Goal: Task Accomplishment & Management: Complete application form

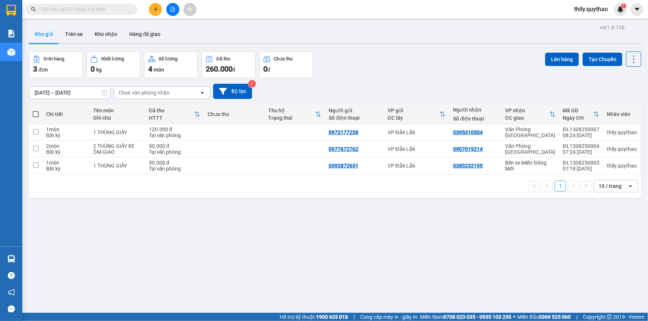
click at [582, 6] on span "thily.quythao" at bounding box center [591, 8] width 46 height 9
click at [588, 18] on li "Đăng xuất" at bounding box center [591, 23] width 48 height 12
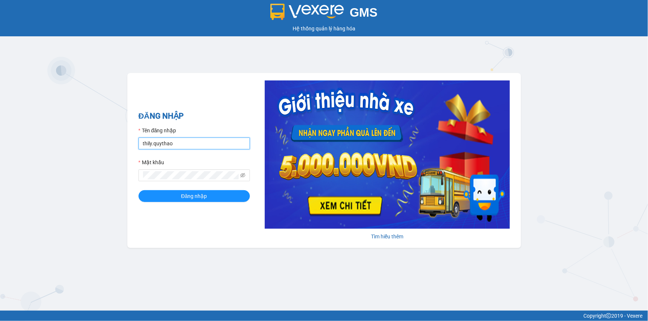
click at [199, 146] on input "thily.quythao" at bounding box center [193, 144] width 111 height 12
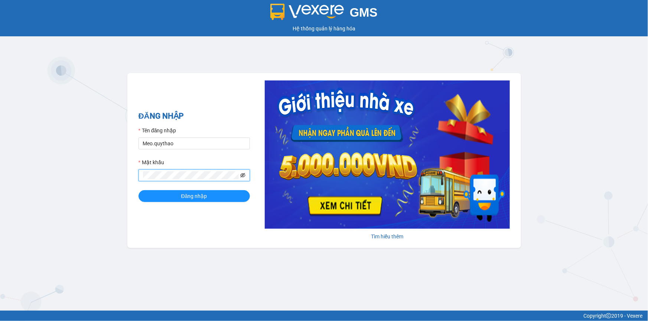
click at [243, 173] on icon "eye-invisible" at bounding box center [242, 175] width 5 height 5
click at [138, 190] on button "Đăng nhập" at bounding box center [193, 196] width 111 height 12
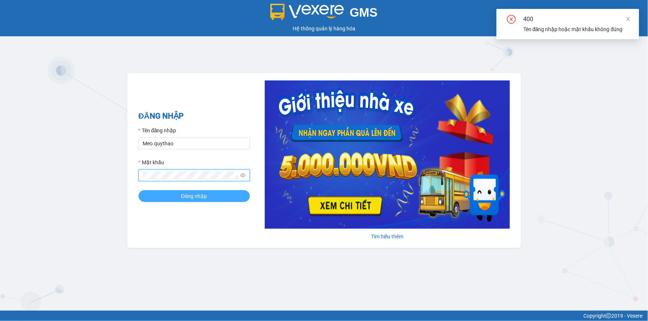
click at [166, 199] on button "Đăng nhập" at bounding box center [193, 196] width 111 height 12
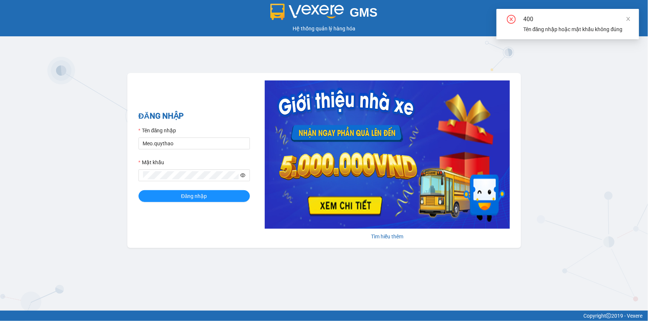
click at [240, 175] on icon "eye" at bounding box center [242, 176] width 5 height 4
click at [240, 175] on icon "eye-invisible" at bounding box center [242, 175] width 5 height 4
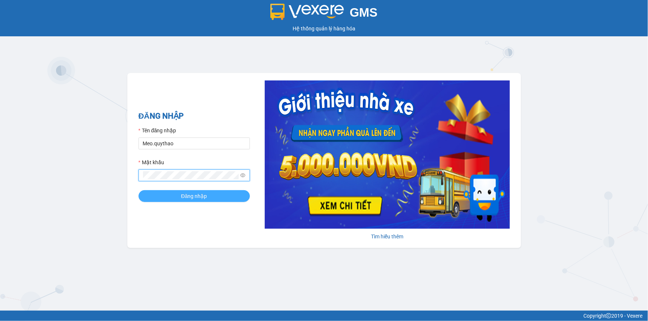
click at [158, 197] on button "Đăng nhập" at bounding box center [193, 196] width 111 height 12
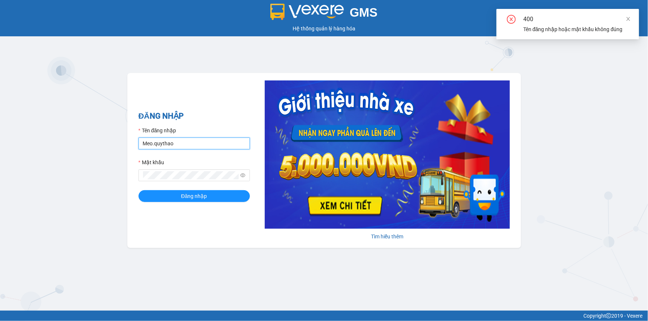
drag, startPoint x: 187, startPoint y: 141, endPoint x: 30, endPoint y: 190, distance: 164.6
click at [30, 190] on div "GMS Hệ thống quản lý hàng hóa ĐĂNG NHẬP Tên đăng nhập Meo.quythao Mật khẩu Đăng…" at bounding box center [324, 155] width 648 height 311
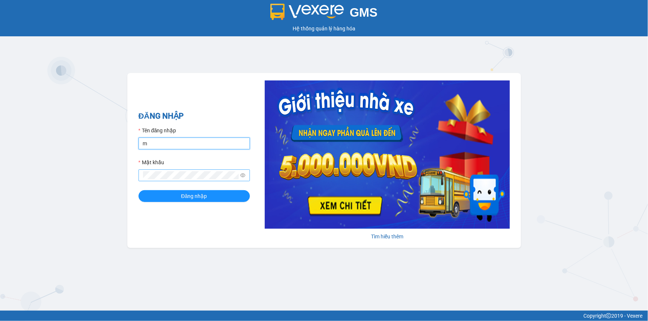
type input "meo.quythao"
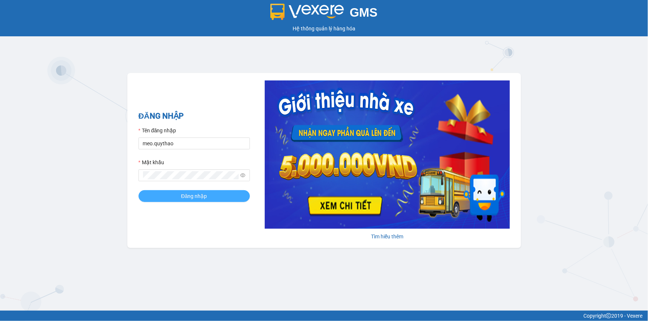
click at [180, 193] on button "Đăng nhập" at bounding box center [193, 196] width 111 height 12
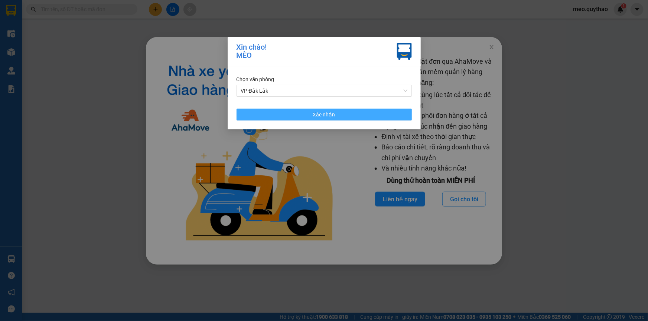
click at [363, 112] on button "Xác nhận" at bounding box center [323, 115] width 175 height 12
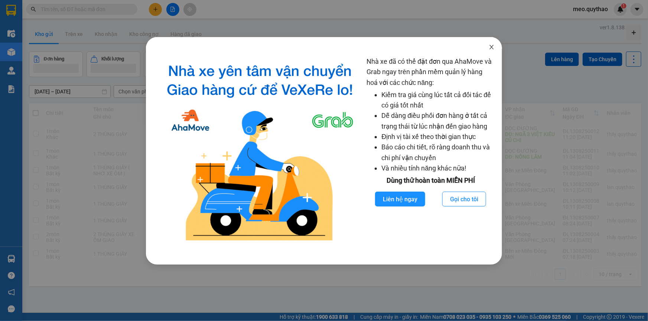
click at [496, 47] on span "Close" at bounding box center [491, 47] width 21 height 21
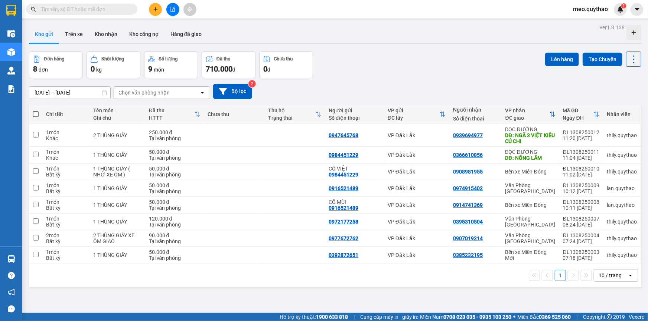
click at [152, 8] on button at bounding box center [155, 9] width 13 height 13
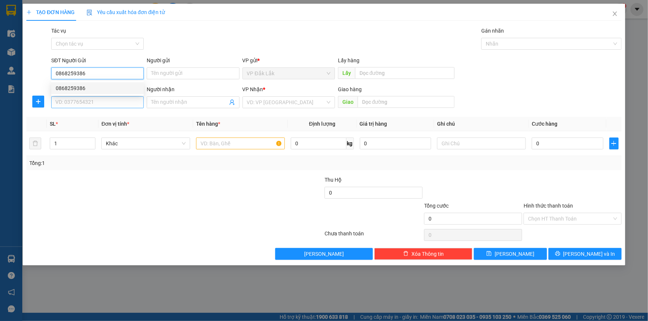
type input "0868259386"
click at [85, 101] on input "SĐT Người Nhận *" at bounding box center [97, 102] width 92 height 12
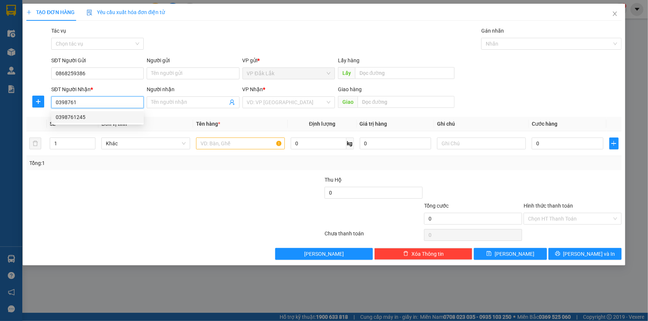
click at [92, 118] on div "0398761245" at bounding box center [97, 117] width 83 height 8
type input "0398761245"
type input "BX LAM HỒNG"
type input "0398761245"
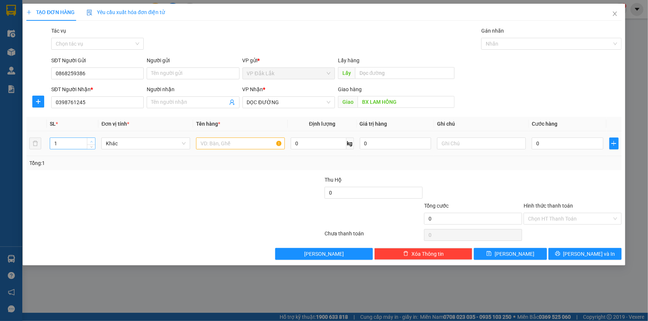
click at [91, 140] on span "up" at bounding box center [91, 142] width 4 height 4
type input "2"
click at [224, 143] on input "text" at bounding box center [240, 144] width 89 height 12
type input "2 THÙNG GIẤY"
click at [541, 146] on input "0" at bounding box center [567, 144] width 72 height 12
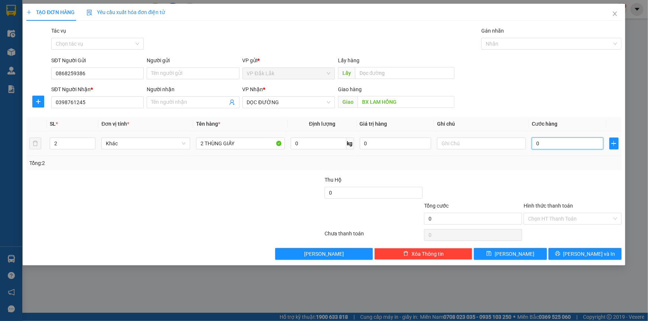
type input "2"
type input "28"
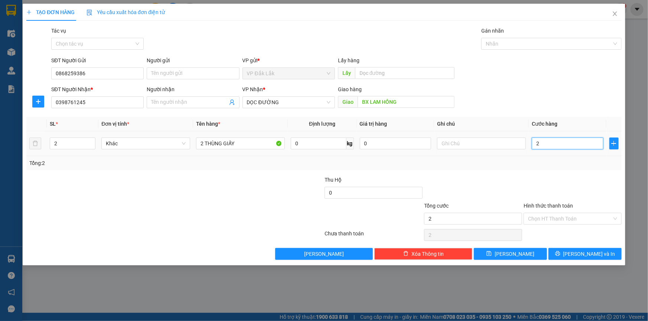
type input "28"
type input "280"
type input "2.800"
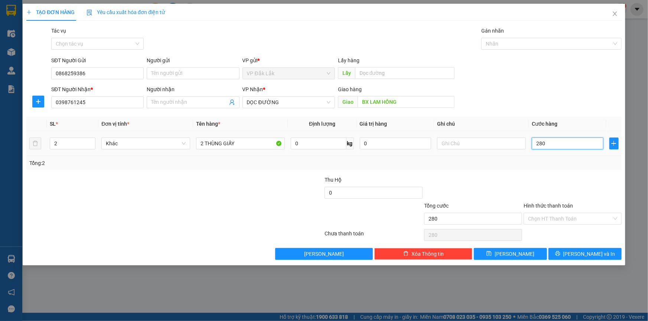
type input "2.800"
type input "28.000"
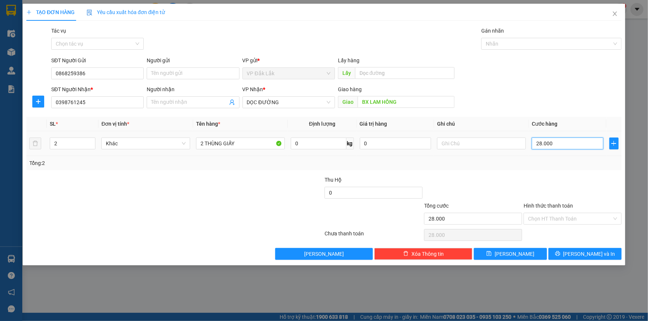
type input "280.000"
click at [541, 218] on input "Hình thức thanh toán" at bounding box center [570, 218] width 84 height 11
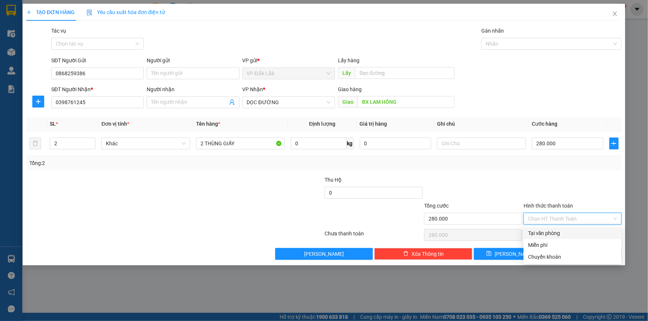
click at [549, 230] on div "Tại văn phòng" at bounding box center [572, 233] width 89 height 8
type input "0"
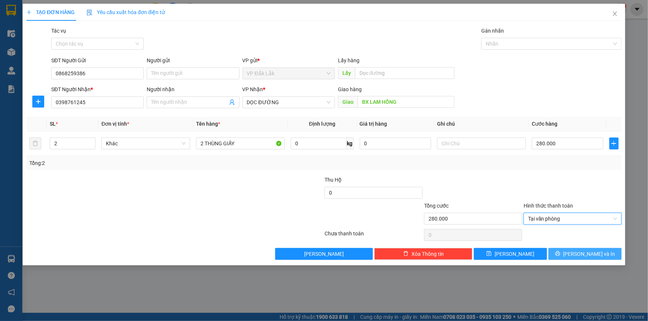
click at [583, 253] on span "[PERSON_NAME] và In" at bounding box center [589, 254] width 52 height 8
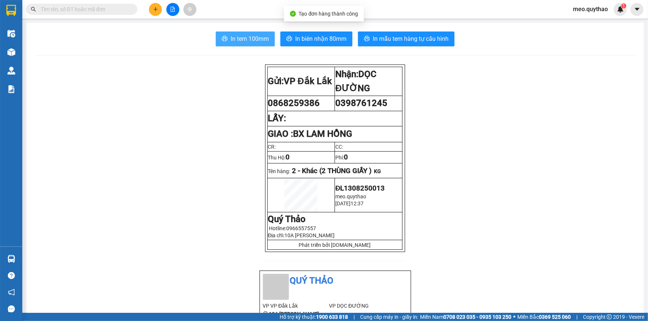
click at [260, 37] on span "In tem 100mm" at bounding box center [249, 38] width 38 height 9
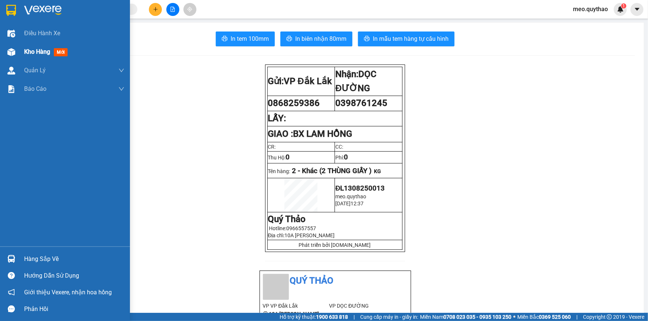
click at [41, 56] on div "Kho hàng mới" at bounding box center [47, 51] width 46 height 9
